Goal: Information Seeking & Learning: Learn about a topic

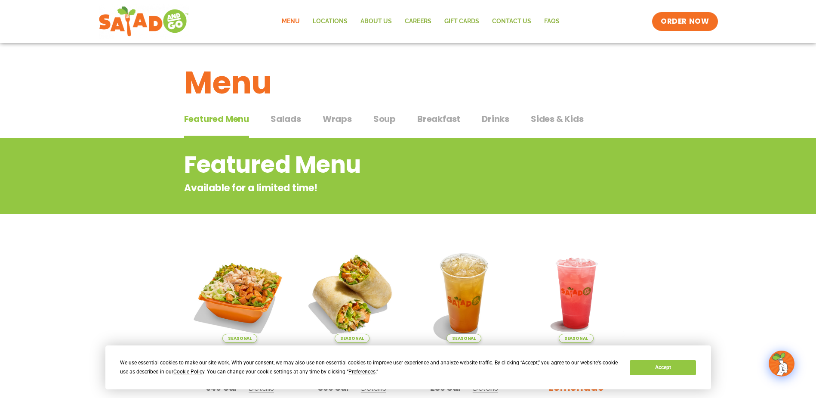
click at [298, 126] on button "Salads Salads" at bounding box center [286, 125] width 31 height 26
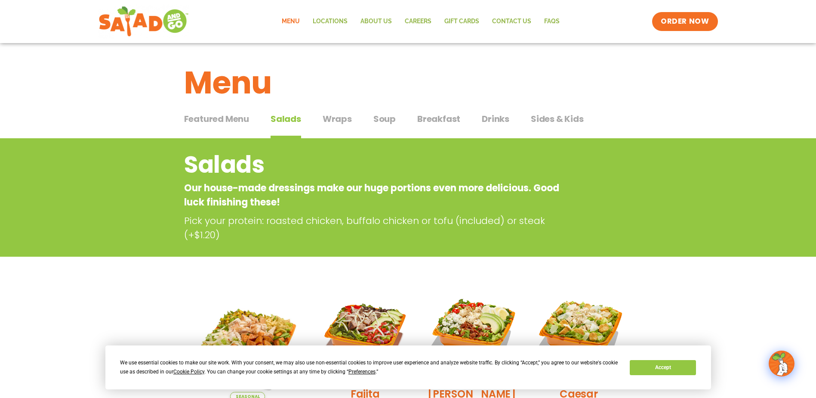
click at [332, 117] on span "Wraps" at bounding box center [337, 118] width 29 height 13
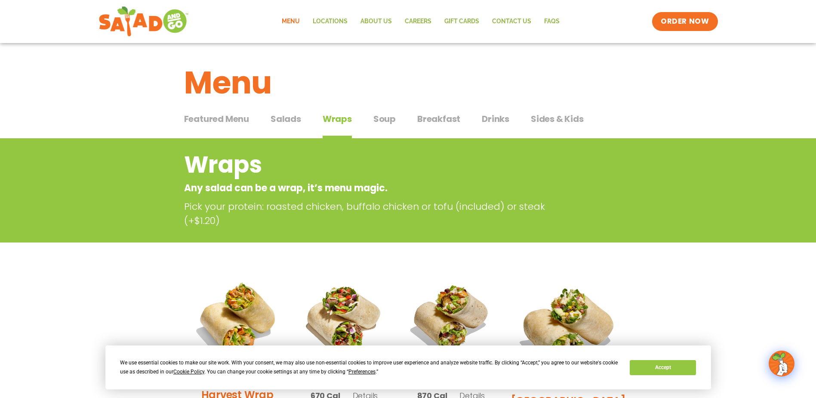
click at [283, 120] on span "Salads" at bounding box center [286, 118] width 31 height 13
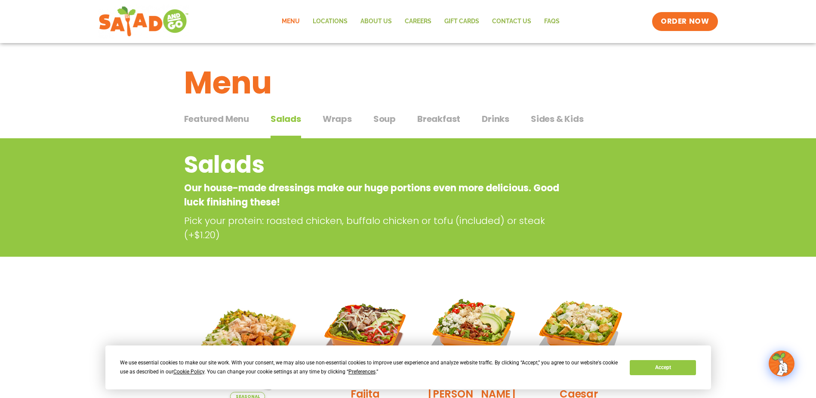
scroll to position [129, 0]
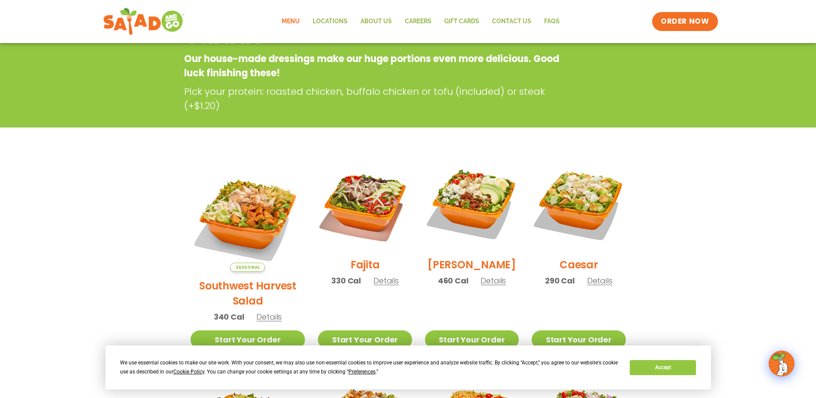
click at [122, 22] on img at bounding box center [143, 21] width 81 height 31
